Goal: Navigation & Orientation: Find specific page/section

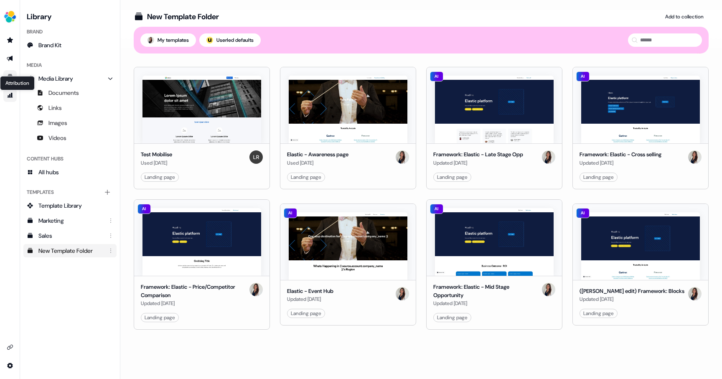
click at [10, 94] on icon "Go to attribution" at bounding box center [10, 95] width 5 height 5
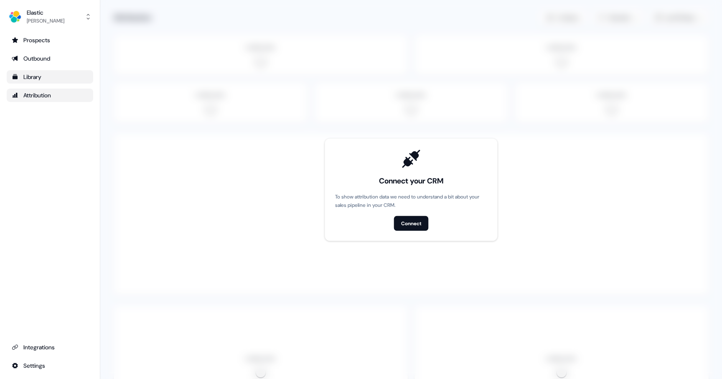
click at [33, 74] on div "Library" at bounding box center [50, 77] width 77 height 8
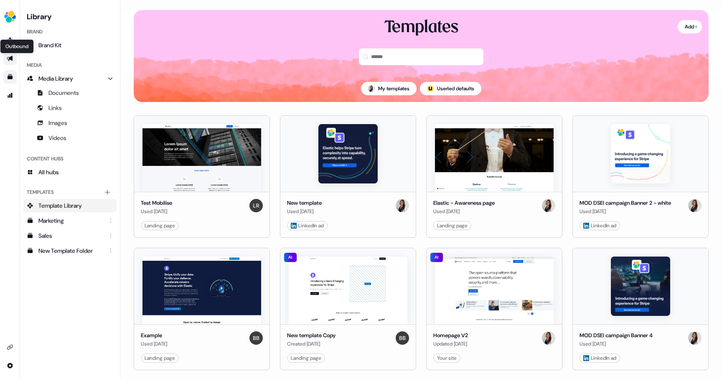
click at [9, 57] on icon "Go to outbound experience" at bounding box center [10, 58] width 6 height 5
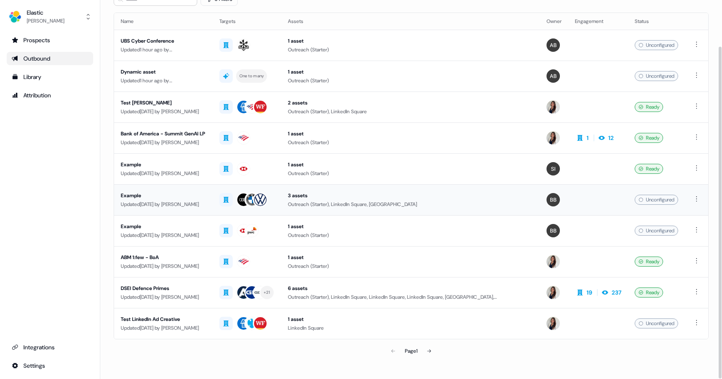
scroll to position [53, 0]
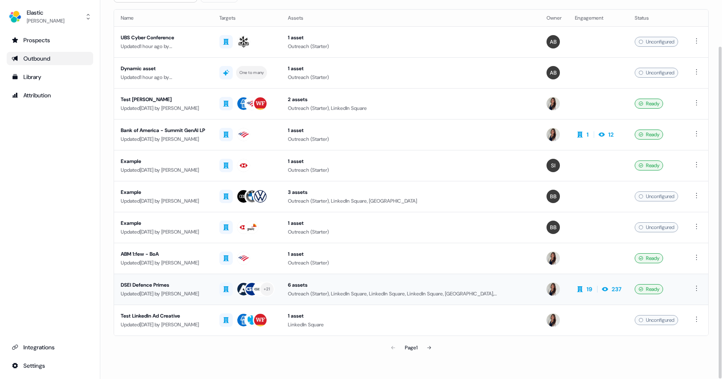
click at [154, 286] on div "DSEI Defence Primes" at bounding box center [163, 285] width 85 height 8
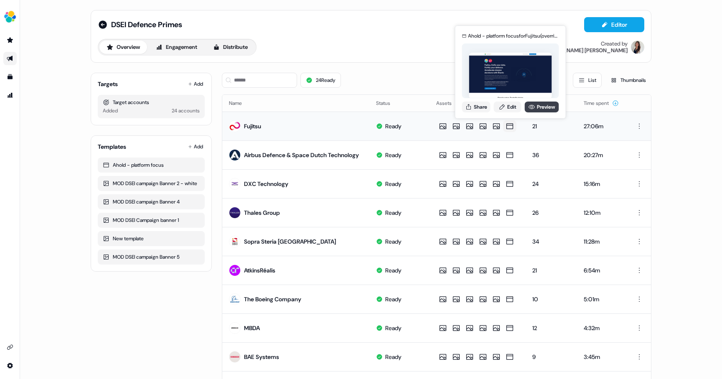
click at [533, 106] on icon at bounding box center [532, 107] width 6 height 4
